Goal: Task Accomplishment & Management: Manage account settings

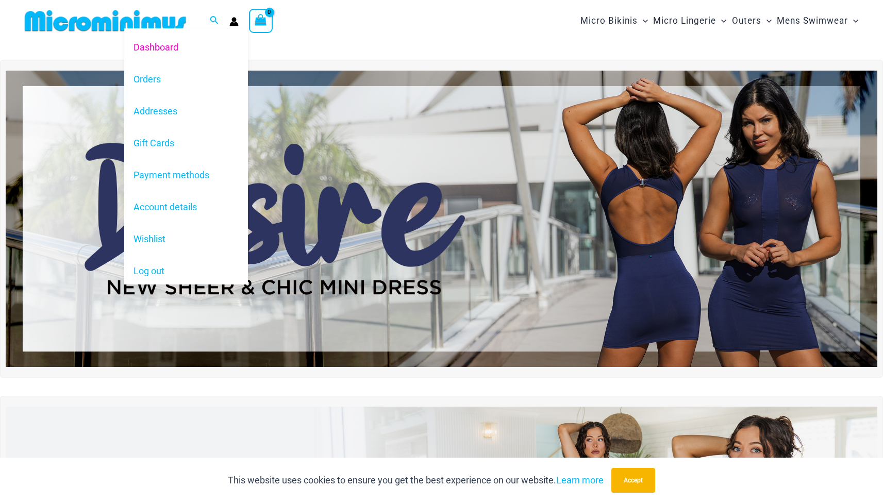
click at [229, 20] on icon "Account icon link" at bounding box center [233, 21] width 9 height 9
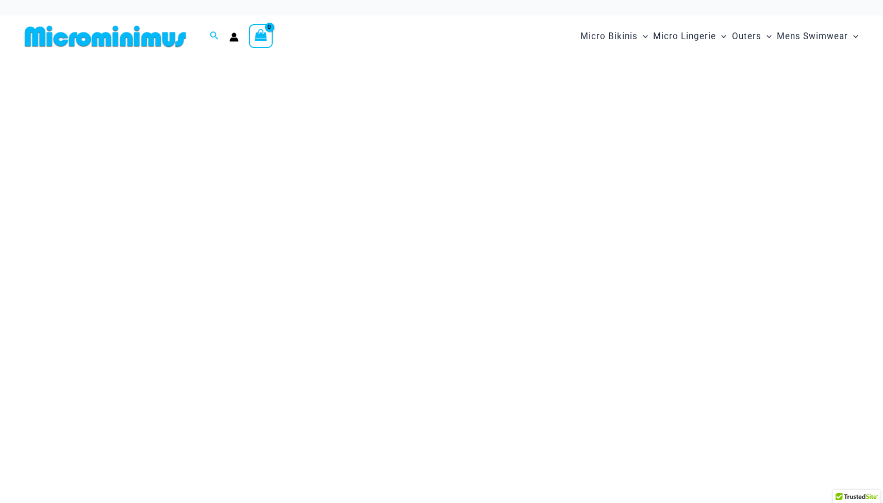
click at [151, 81] on div "Sam Moffatt pasamio@gmail.com Logout" at bounding box center [152, 87] width 248 height 38
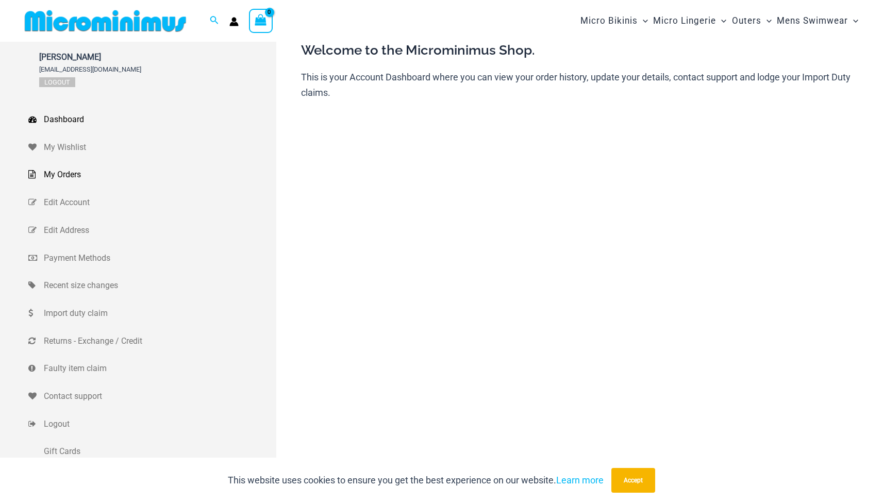
click at [74, 178] on span "My Orders" at bounding box center [159, 174] width 230 height 15
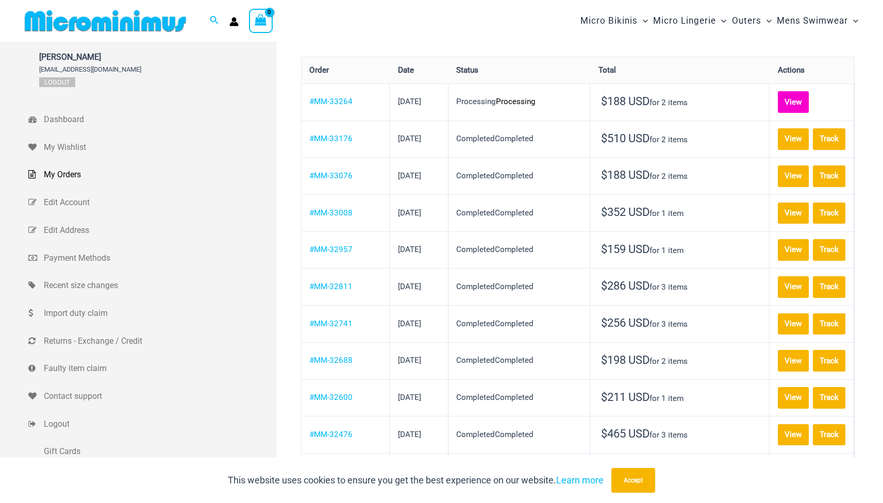
click at [778, 108] on link "View" at bounding box center [793, 102] width 31 height 22
